Goal: Find specific page/section: Find specific page/section

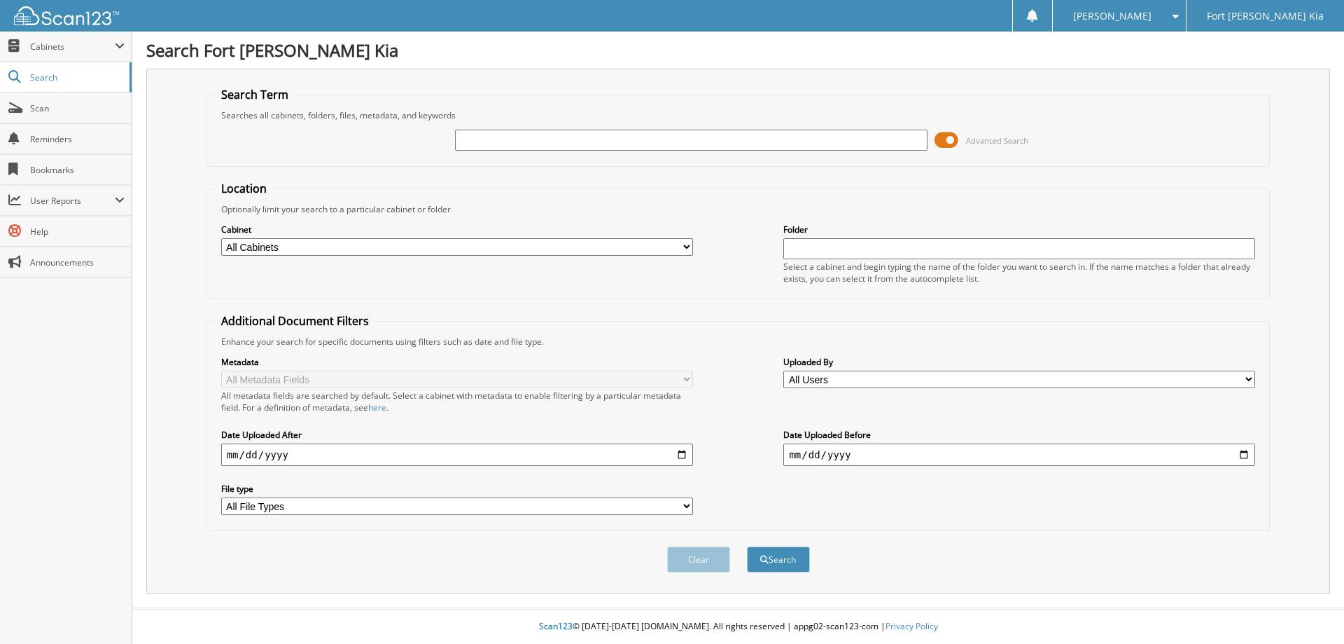
click at [584, 144] on input "text" at bounding box center [691, 140] width 472 height 21
type input "PG016926P"
click at [747, 546] on button "Search" at bounding box center [778, 559] width 63 height 26
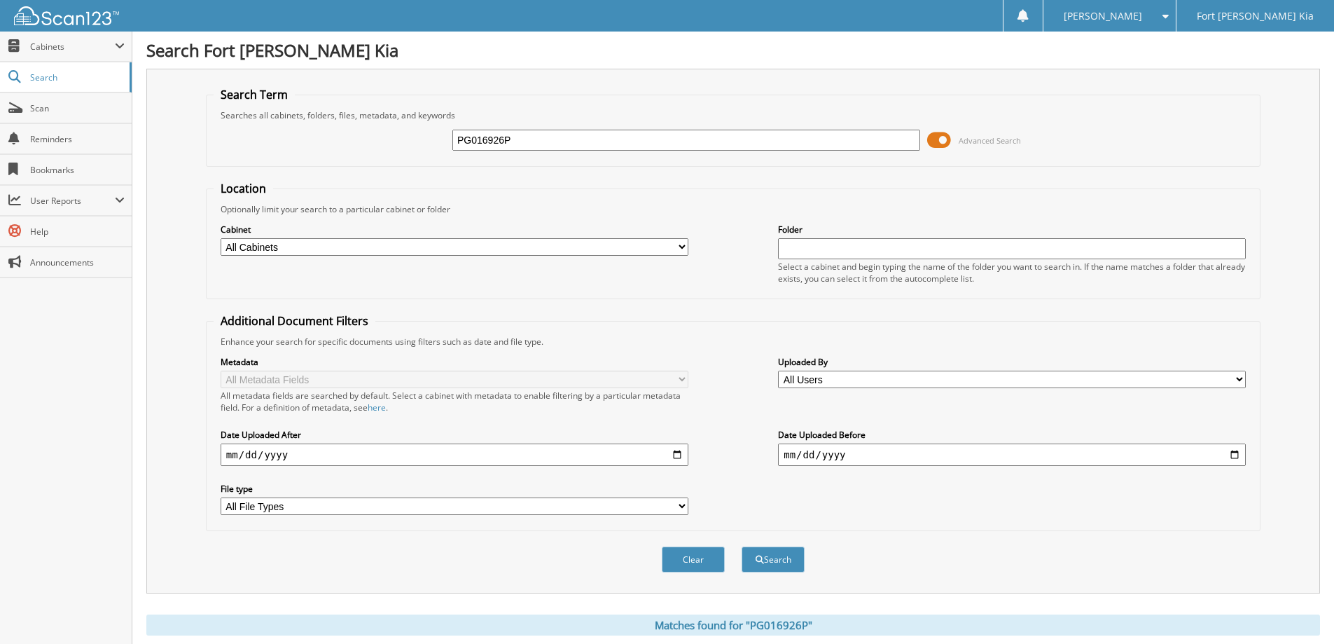
click at [943, 141] on span at bounding box center [939, 140] width 24 height 21
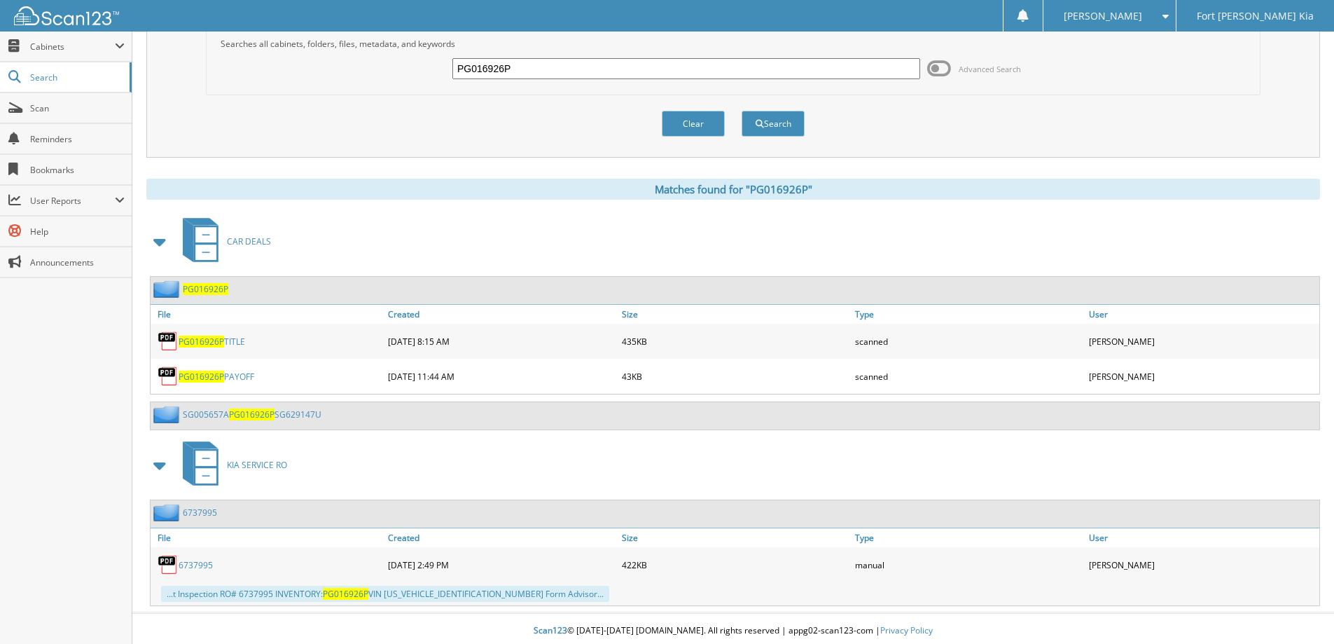
scroll to position [76, 0]
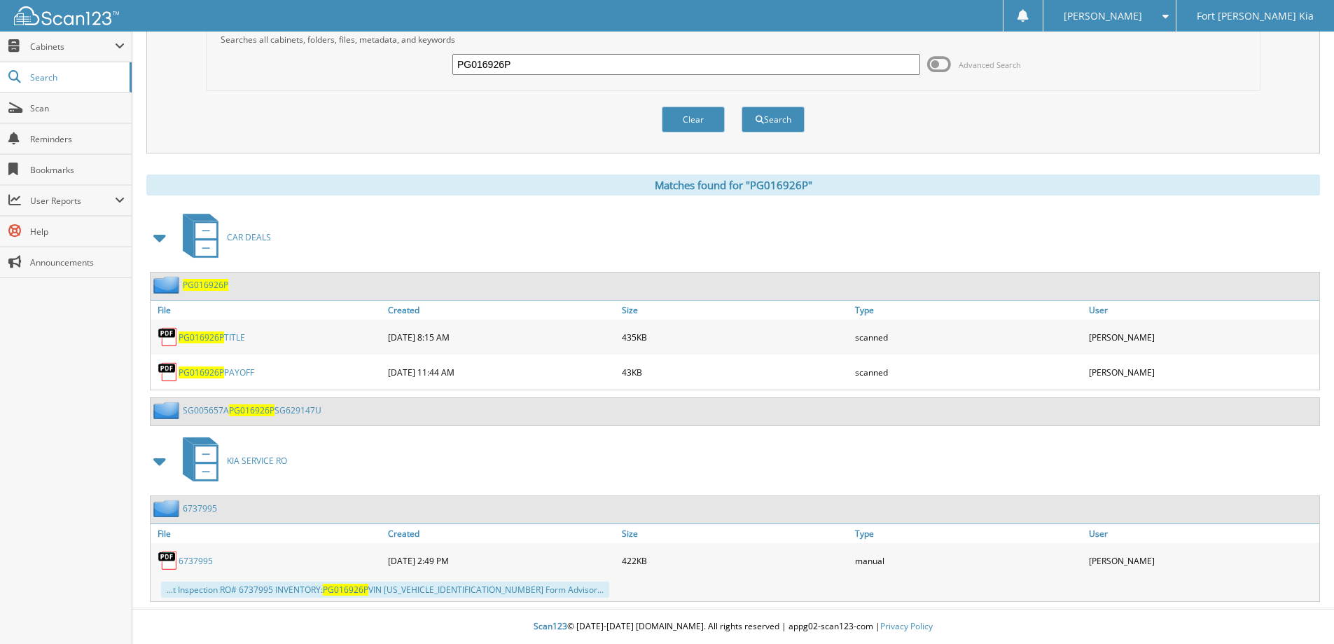
click at [221, 412] on link "SG005657A PG016926P SG629147U" at bounding box center [252, 410] width 139 height 12
